Goal: Communication & Community: Answer question/provide support

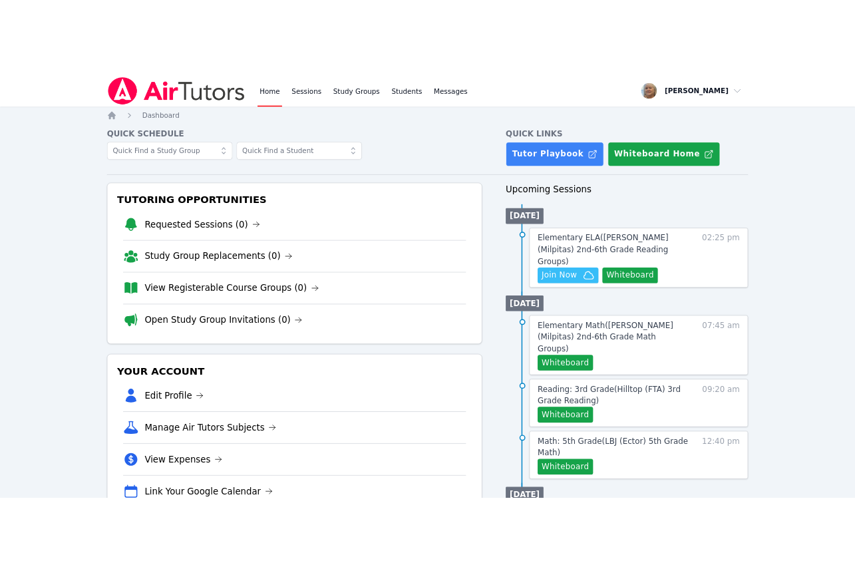
scroll to position [80, 0]
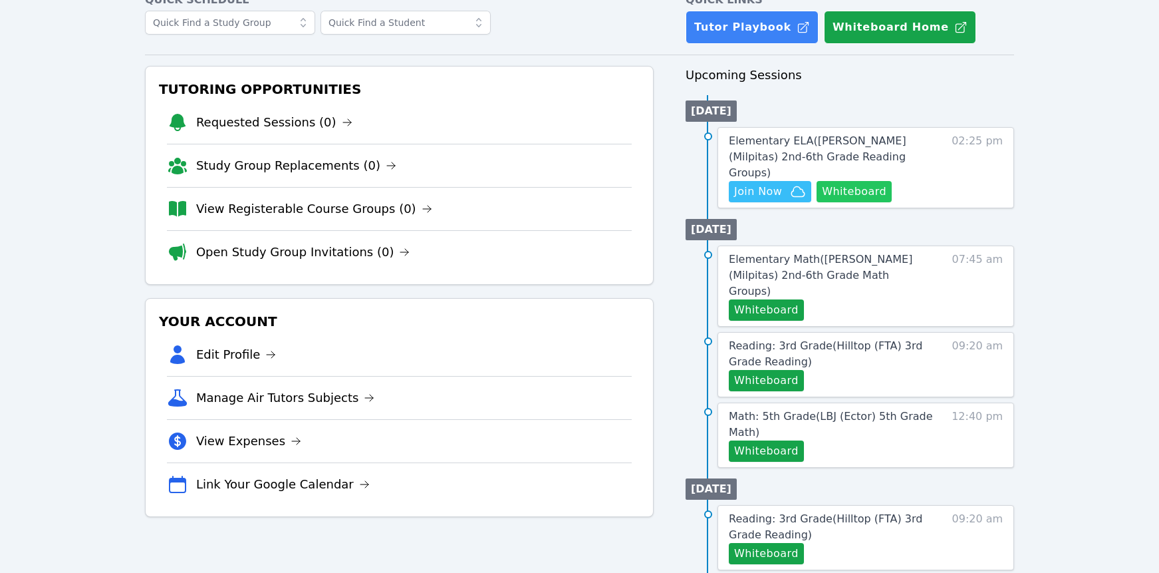
click at [817, 202] on button "Whiteboard" at bounding box center [854, 191] width 75 height 21
click at [782, 200] on span "Join Now" at bounding box center [758, 192] width 48 height 16
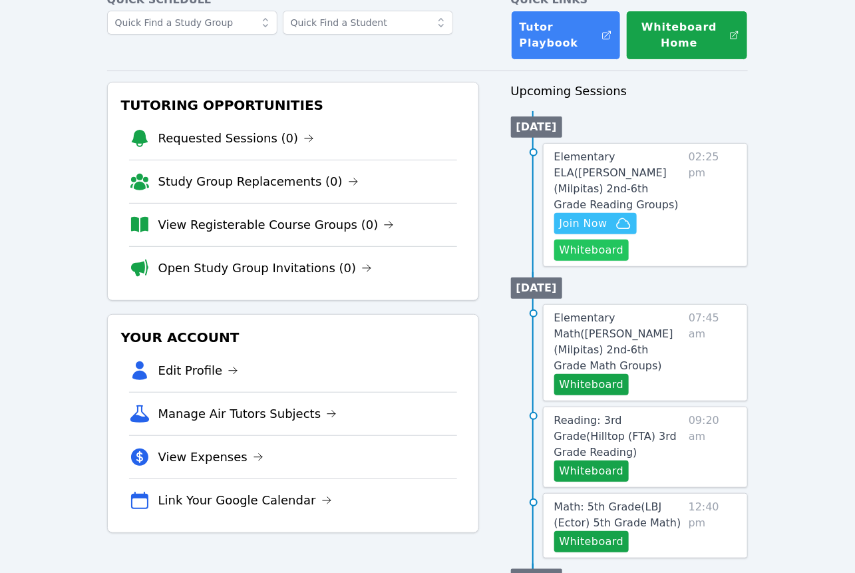
click at [629, 261] on button "Whiteboard" at bounding box center [591, 249] width 75 height 21
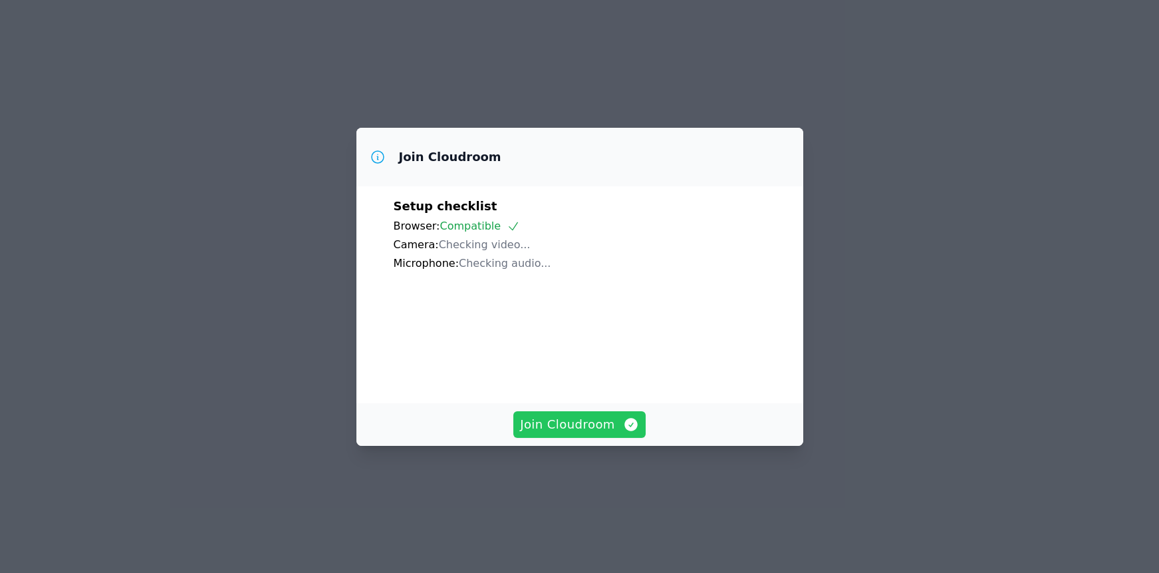
click at [597, 434] on span "Join Cloudroom" at bounding box center [579, 424] width 119 height 19
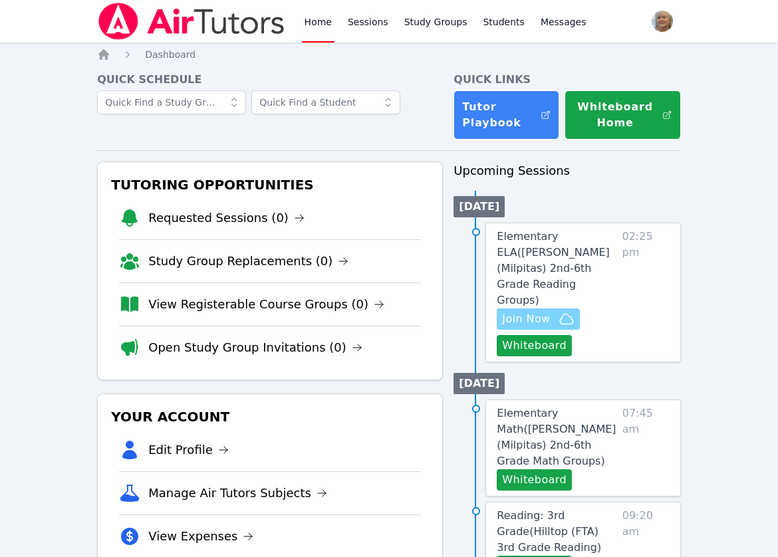
scroll to position [1, 0]
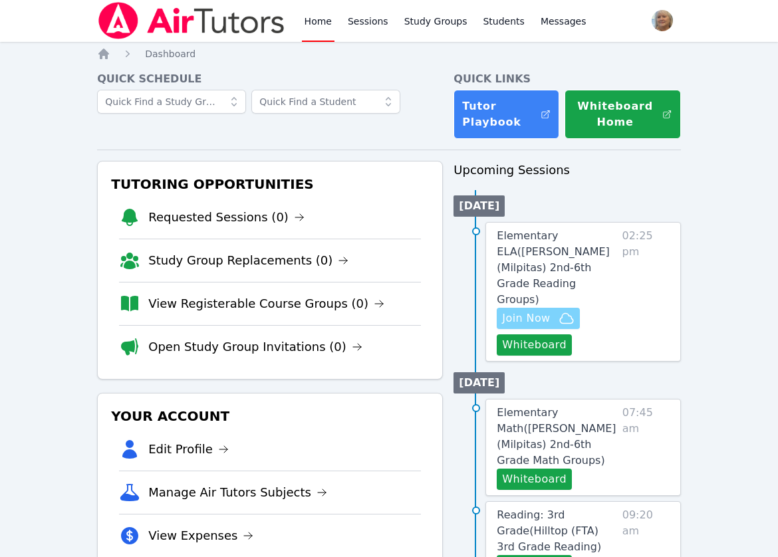
click at [531, 327] on span "Join Now" at bounding box center [526, 319] width 48 height 16
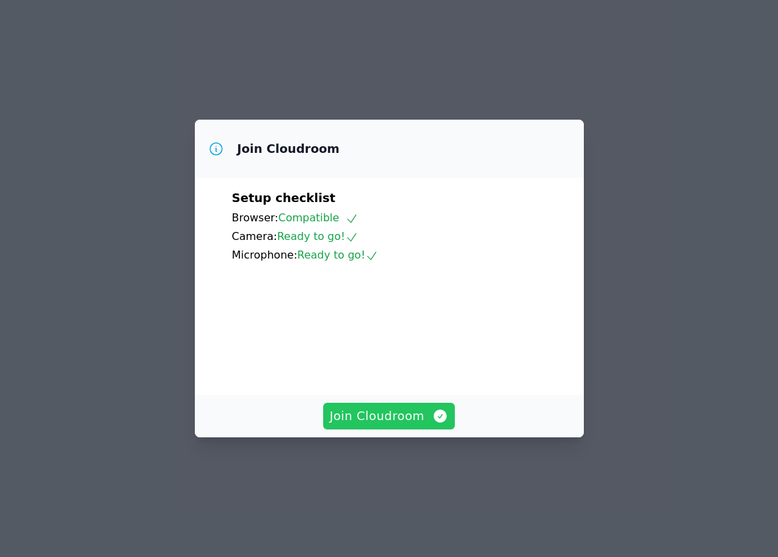
click at [412, 426] on span "Join Cloudroom" at bounding box center [389, 416] width 119 height 19
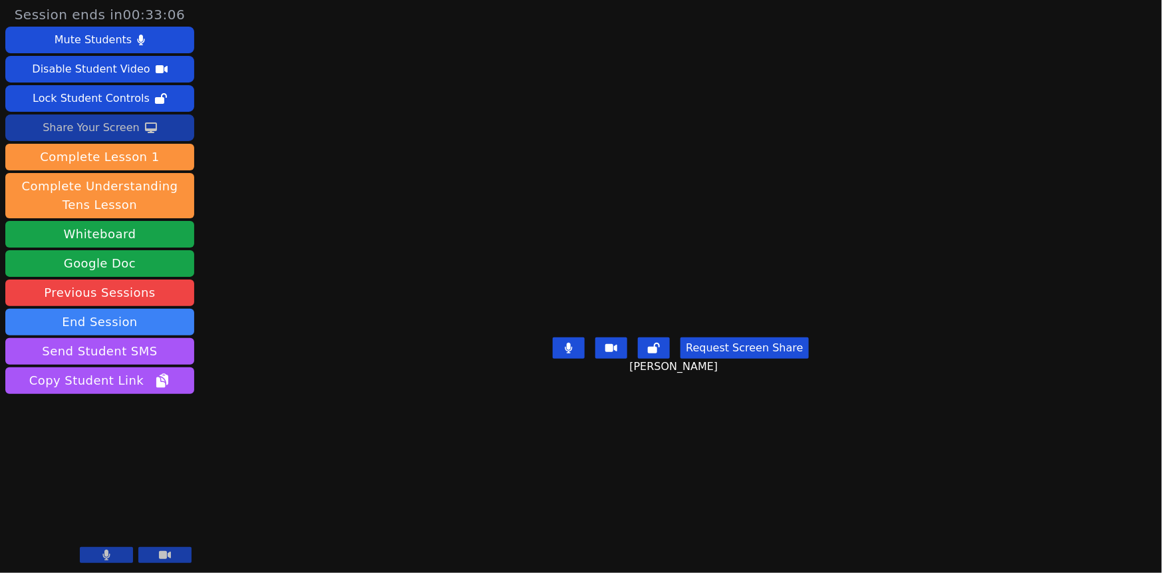
click at [112, 138] on div "Share Your Screen" at bounding box center [91, 127] width 97 height 21
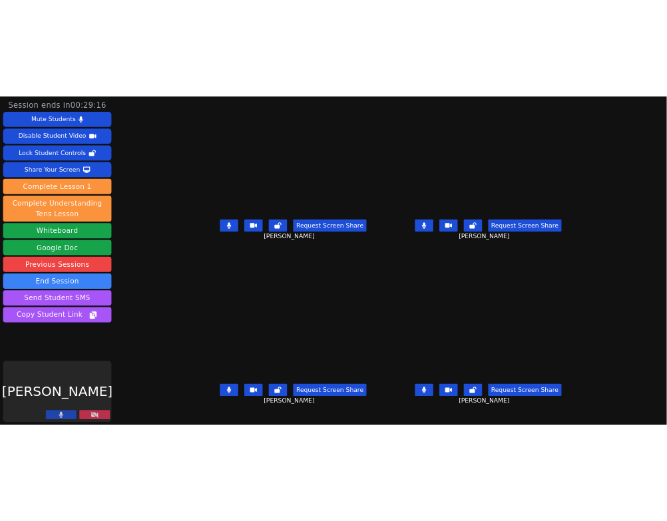
scroll to position [20, 0]
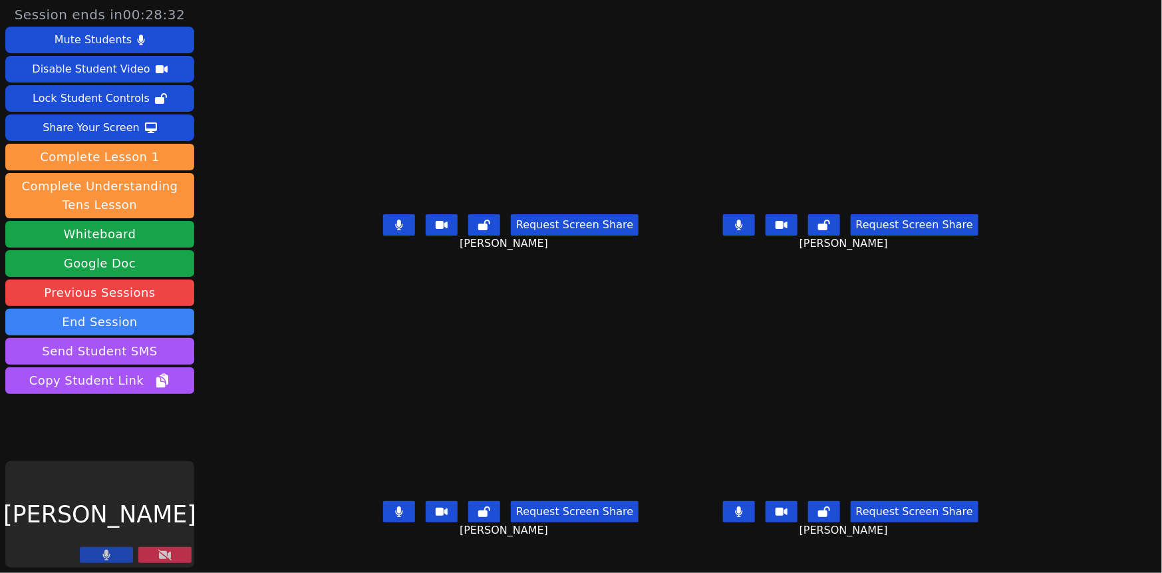
click at [383, 220] on button at bounding box center [399, 224] width 32 height 21
click at [755, 227] on button at bounding box center [739, 224] width 32 height 21
click at [395, 506] on icon at bounding box center [398, 511] width 7 height 11
click at [742, 508] on icon at bounding box center [738, 511] width 7 height 11
click at [743, 511] on icon at bounding box center [739, 511] width 8 height 11
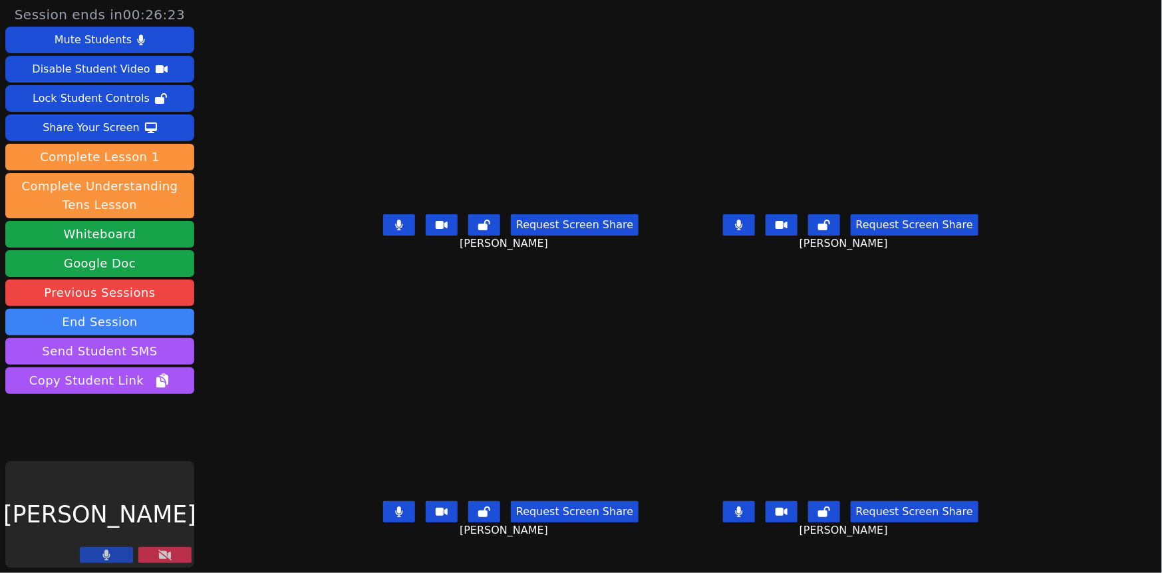
drag, startPoint x: 770, startPoint y: 510, endPoint x: 762, endPoint y: 510, distance: 8.0
click at [743, 510] on icon at bounding box center [739, 511] width 8 height 11
click at [383, 220] on button at bounding box center [399, 224] width 32 height 21
click at [743, 222] on icon at bounding box center [739, 225] width 8 height 11
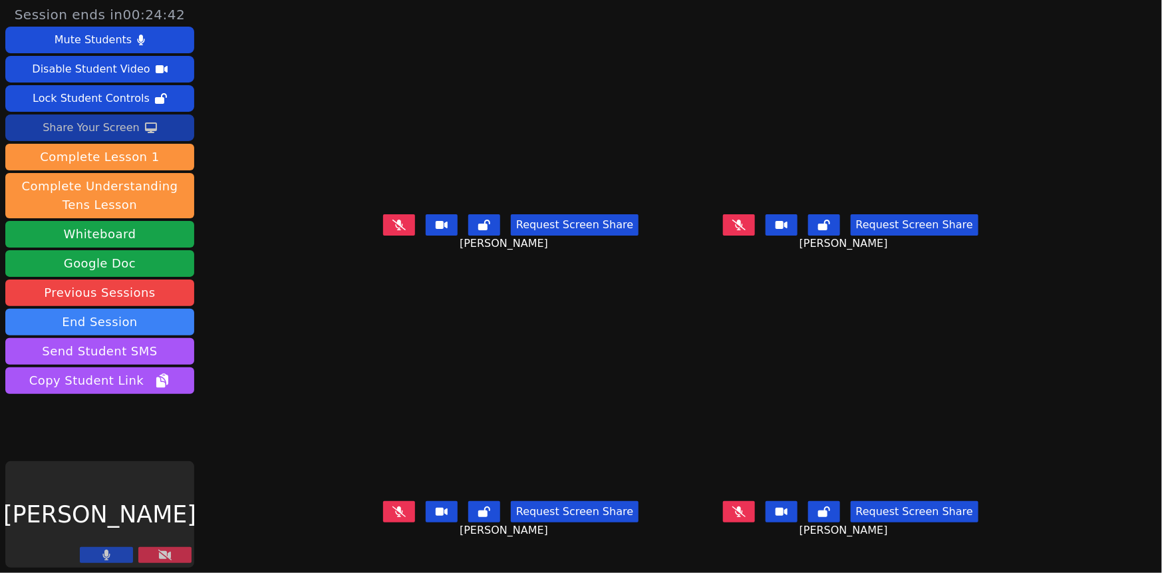
click at [114, 138] on div "Share Your Screen" at bounding box center [91, 127] width 97 height 21
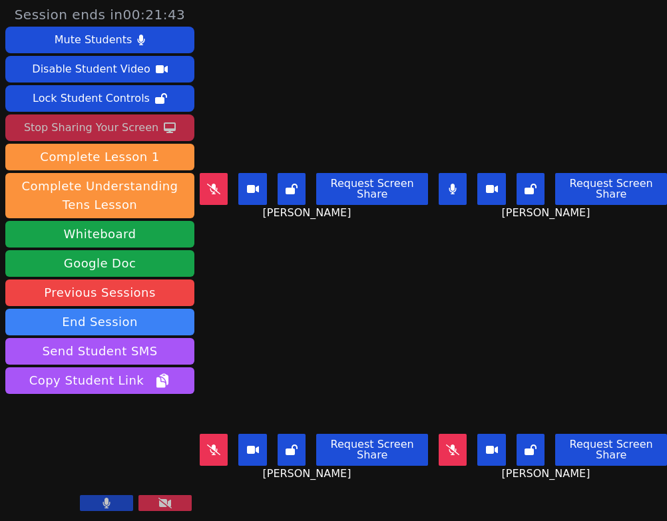
click at [454, 179] on button at bounding box center [452, 189] width 28 height 32
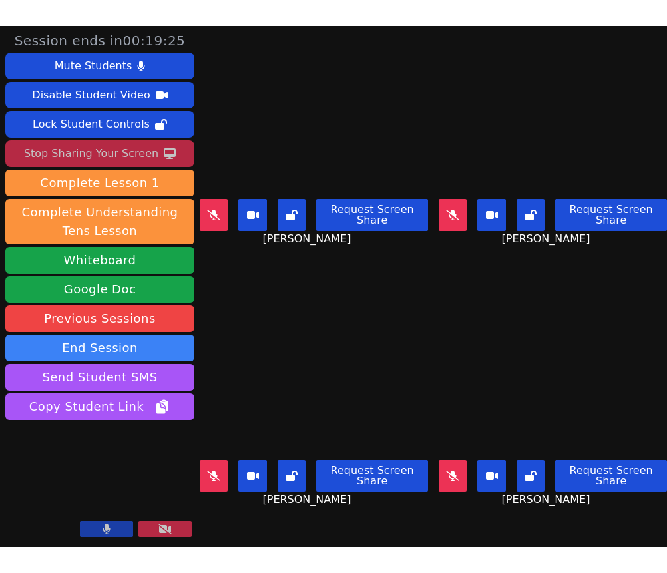
scroll to position [5, 0]
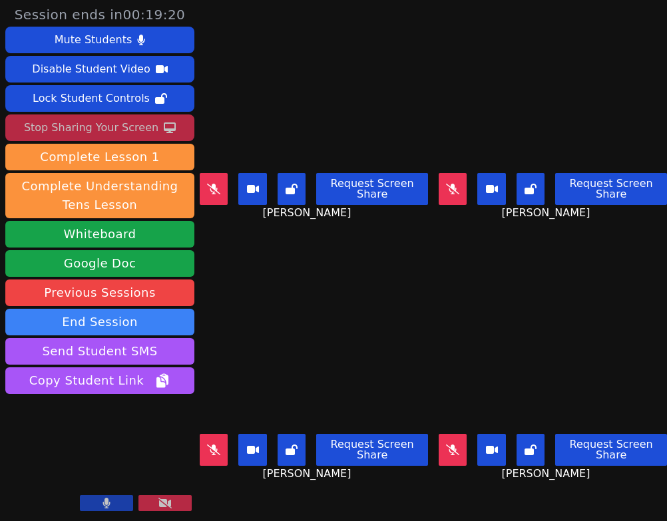
click at [118, 138] on div "Stop Sharing Your Screen" at bounding box center [91, 127] width 134 height 21
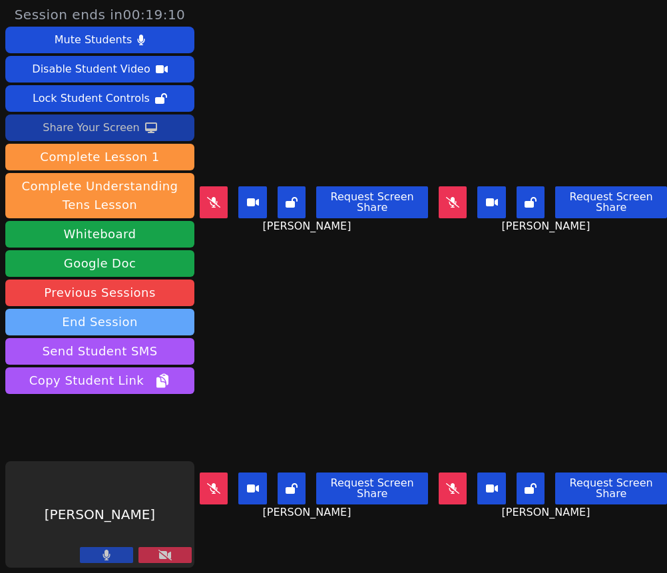
scroll to position [0, 0]
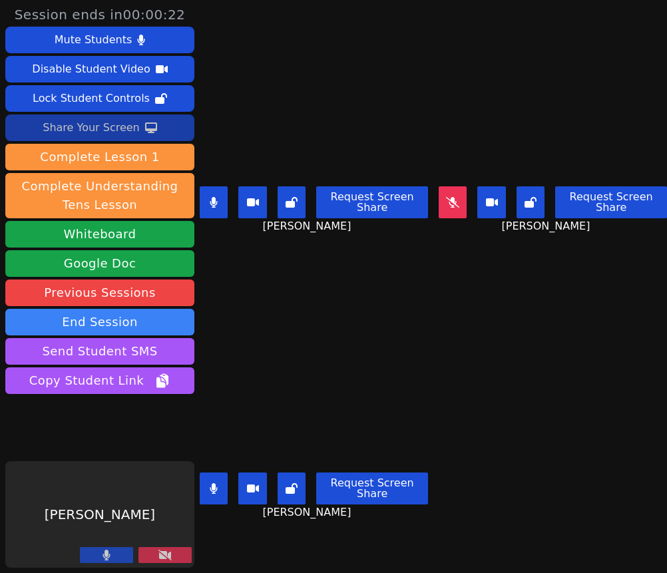
click at [227, 206] on button at bounding box center [214, 202] width 28 height 32
click at [217, 478] on button at bounding box center [214, 488] width 28 height 32
click at [451, 216] on button at bounding box center [452, 202] width 28 height 32
click at [446, 209] on button at bounding box center [452, 202] width 28 height 32
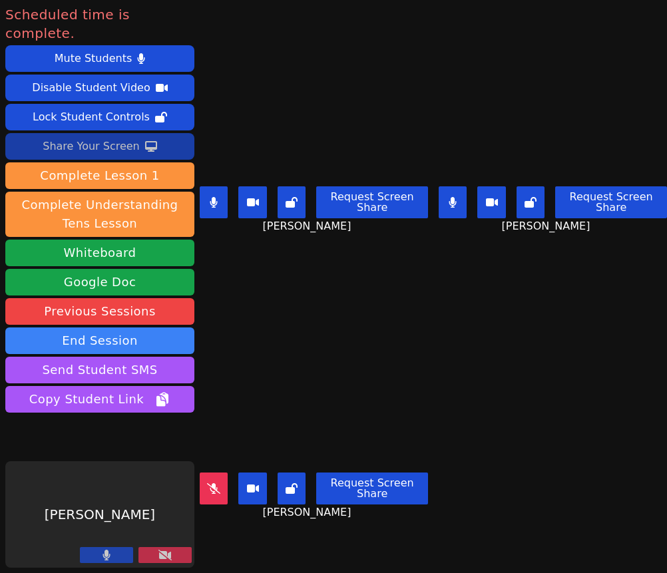
click at [448, 201] on button at bounding box center [452, 202] width 28 height 32
click at [456, 199] on icon at bounding box center [452, 202] width 13 height 11
click at [454, 197] on icon at bounding box center [452, 202] width 7 height 11
click at [224, 491] on button at bounding box center [214, 488] width 28 height 32
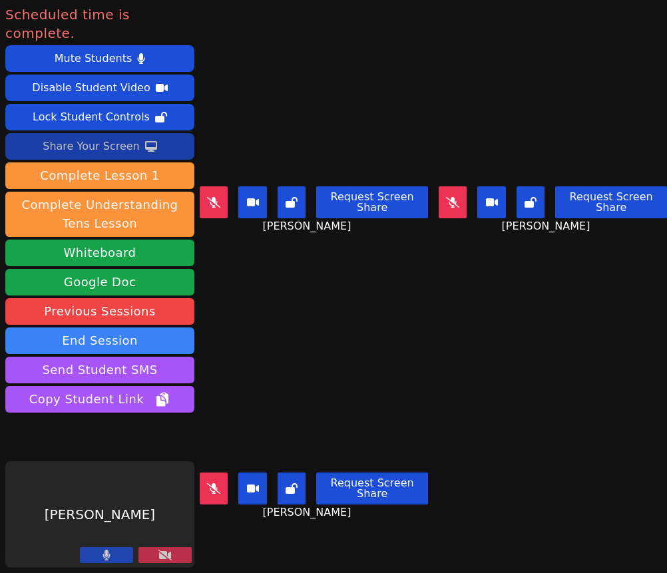
click at [452, 210] on button at bounding box center [452, 202] width 28 height 32
click at [460, 213] on button at bounding box center [452, 202] width 28 height 32
